Goal: Task Accomplishment & Management: Manage account settings

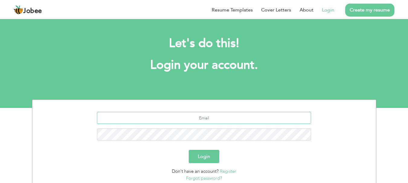
click at [204, 120] on input "text" at bounding box center [204, 118] width 214 height 12
type input "[EMAIL_ADDRESS][DOMAIN_NAME]"
click at [209, 152] on button "Login" at bounding box center [204, 156] width 31 height 13
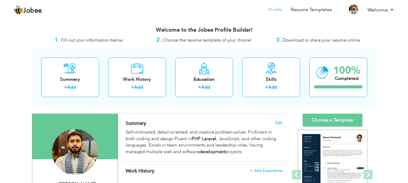
click at [211, 17] on nav "Profile Resume Templates Resume Templates Cover Letters About My Resume Welcome…" at bounding box center [204, 10] width 381 height 16
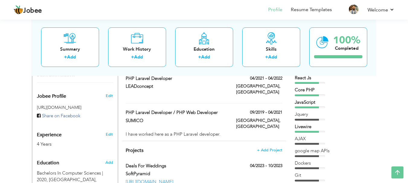
scroll to position [183, 0]
